Goal: Task Accomplishment & Management: Manage account settings

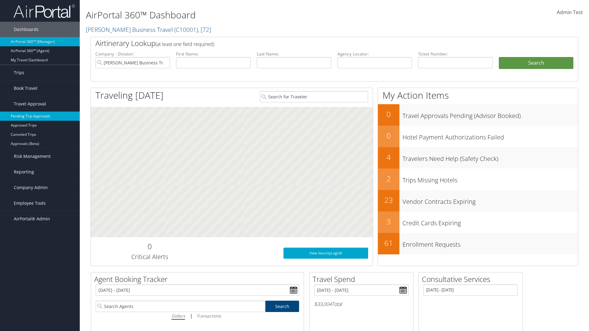
click at [40, 116] on link "Pending Trip Approvals" at bounding box center [40, 116] width 80 height 9
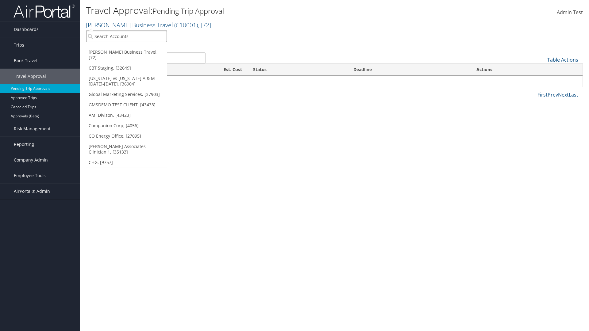
click at [126, 36] on input "search" at bounding box center [126, 36] width 81 height 11
type input "Global Marketing Services"
click at [132, 53] on div "Account" at bounding box center [132, 53] width 99 height 6
